Goal: Check status: Check status

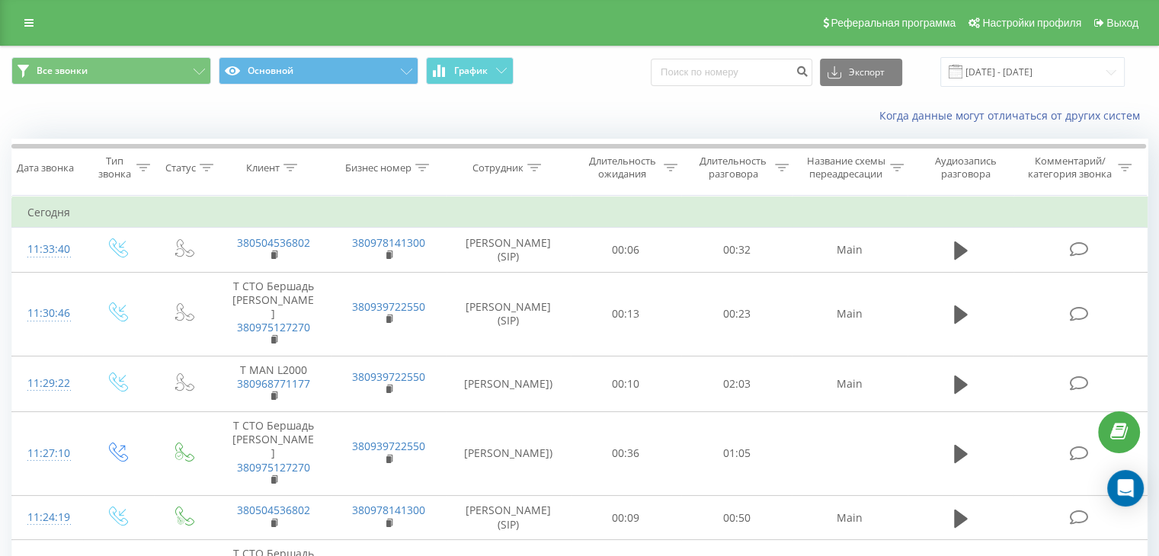
drag, startPoint x: 26, startPoint y: 28, endPoint x: 35, endPoint y: 40, distance: 15.2
click at [26, 28] on icon at bounding box center [28, 23] width 9 height 11
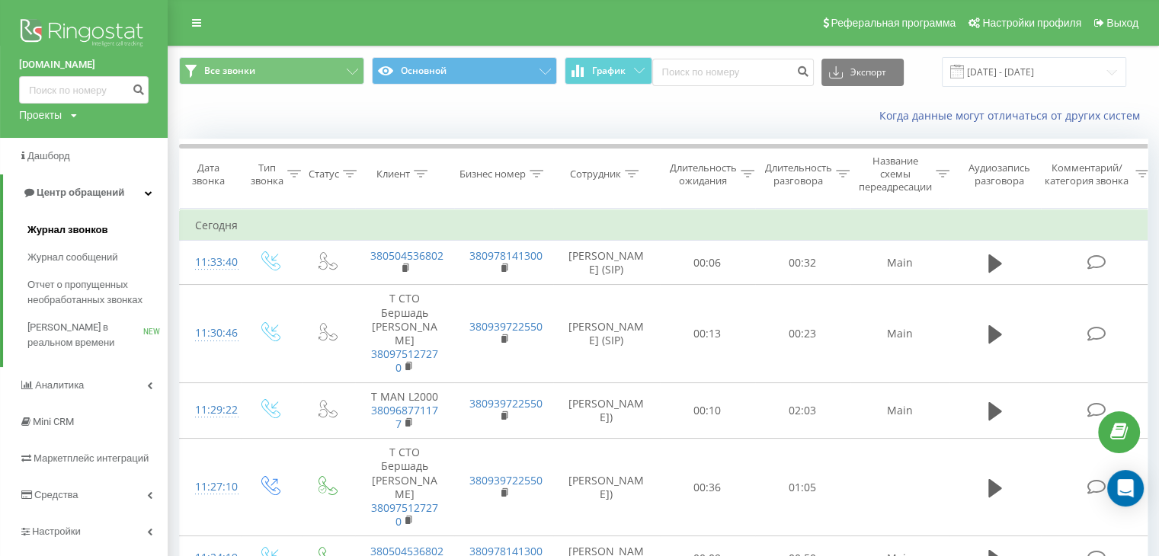
click at [68, 232] on span "Журнал звонков" at bounding box center [67, 230] width 80 height 15
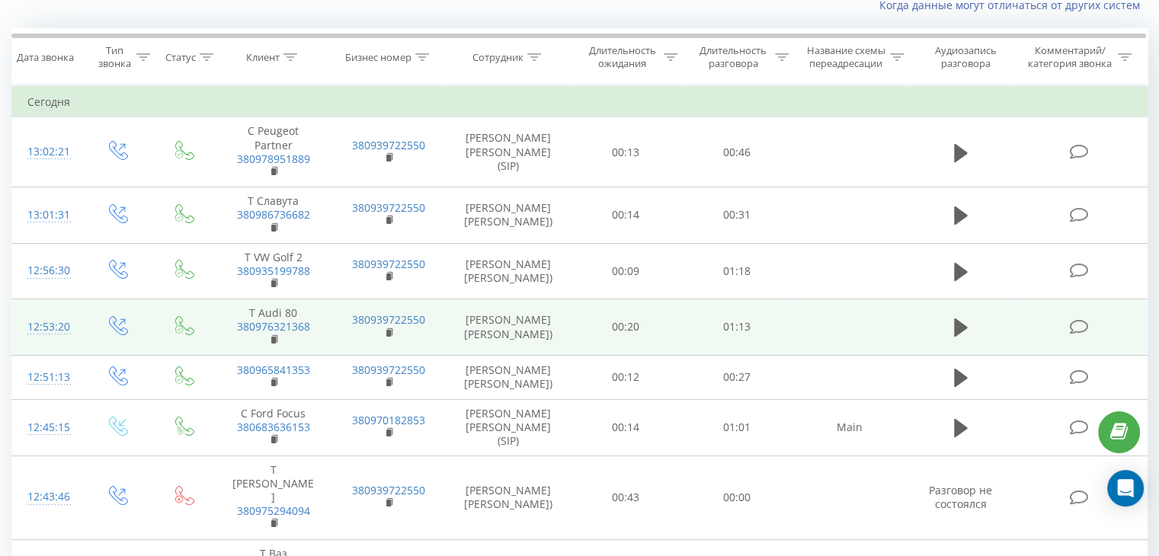
scroll to position [152, 0]
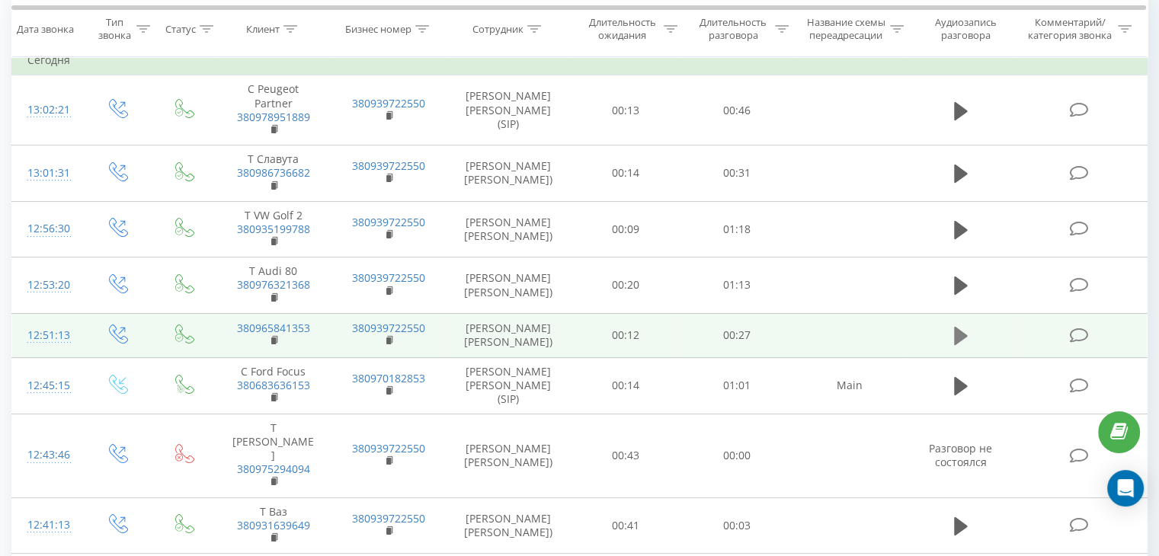
click at [962, 344] on icon at bounding box center [961, 336] width 14 height 18
